Goal: Information Seeking & Learning: Learn about a topic

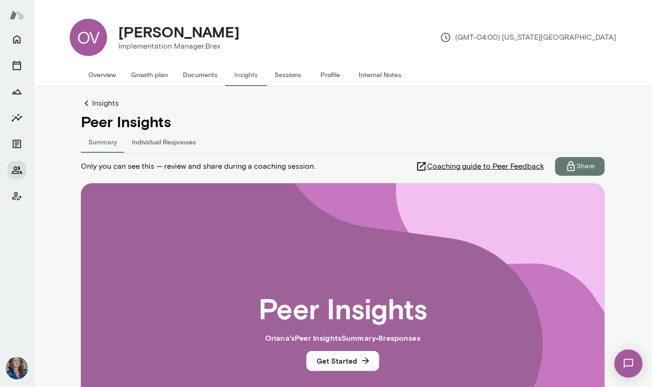
scroll to position [53, 0]
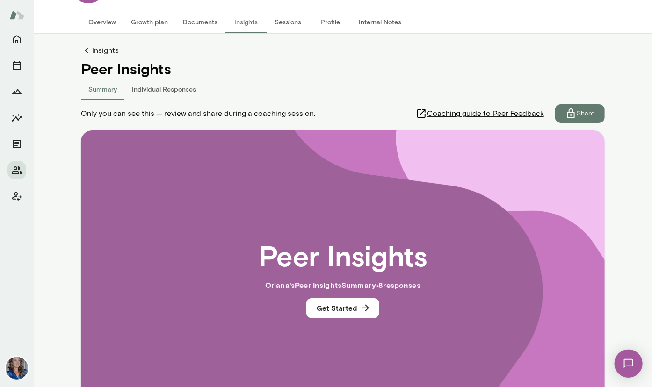
click at [155, 70] on h4 "Peer Insights" at bounding box center [343, 69] width 524 height 18
click at [150, 86] on button "Individual Responses" at bounding box center [163, 89] width 79 height 22
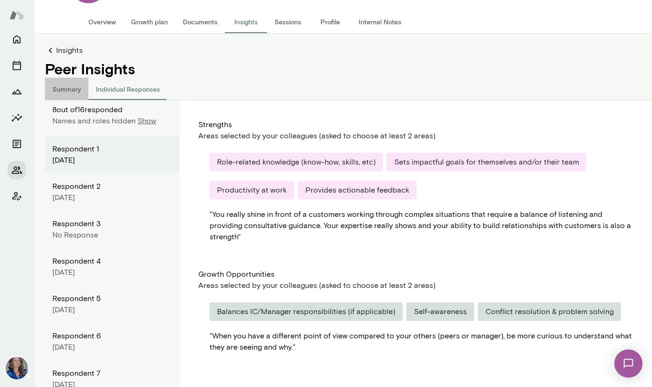
click at [67, 84] on button "Summary" at bounding box center [67, 89] width 44 height 22
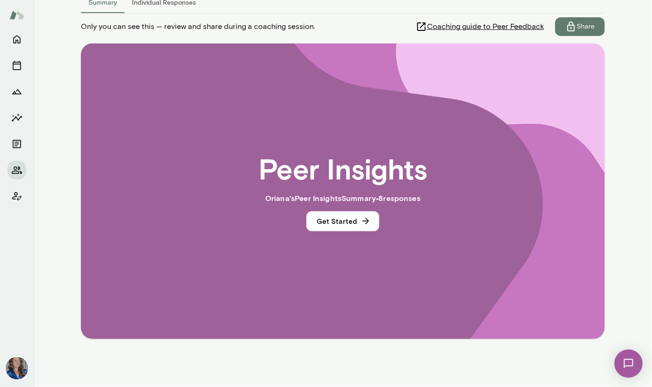
scroll to position [139, 0]
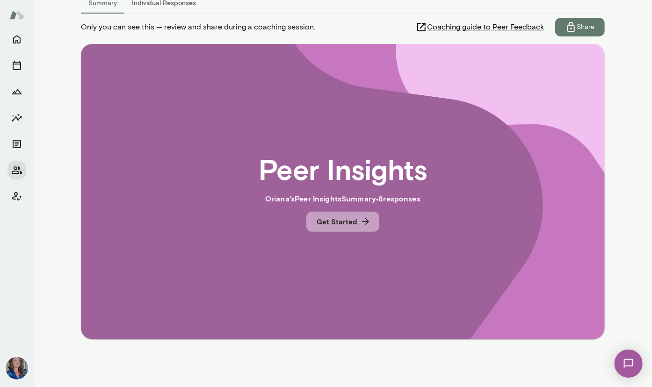
click at [345, 220] on button "Get Started" at bounding box center [342, 222] width 73 height 20
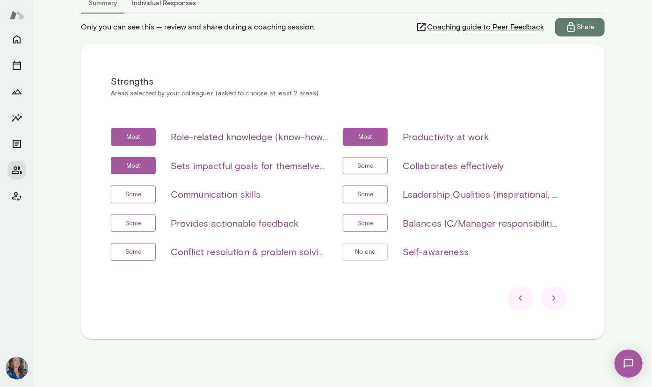
scroll to position [0, 0]
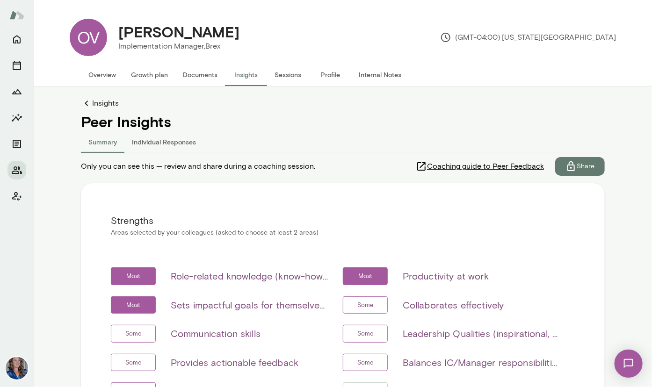
click at [95, 103] on link "Insights" at bounding box center [343, 103] width 524 height 11
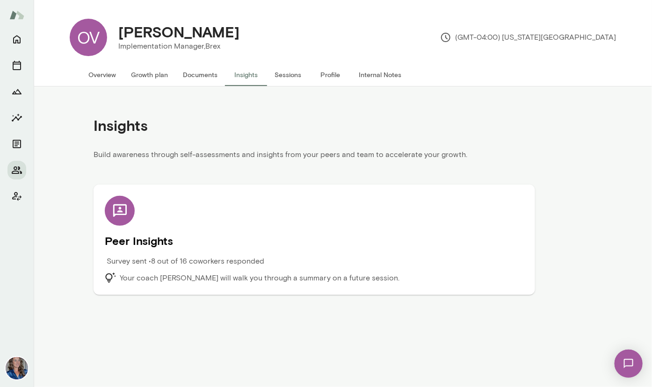
click at [202, 219] on div "Peer Insights Survey sent • 8 out of 16 coworkers responded Your coach [PERSON_…" at bounding box center [314, 240] width 419 height 88
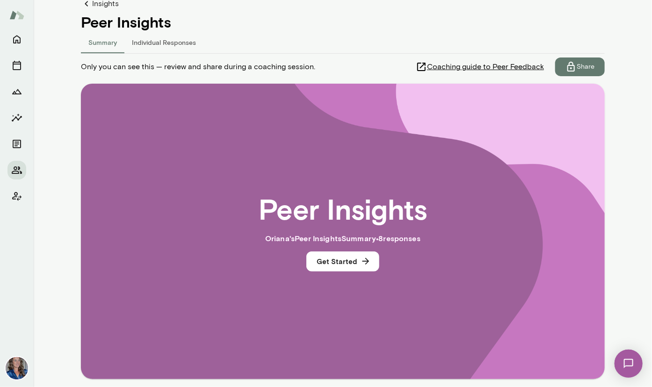
scroll to position [116, 0]
